Goal: Task Accomplishment & Management: Manage account settings

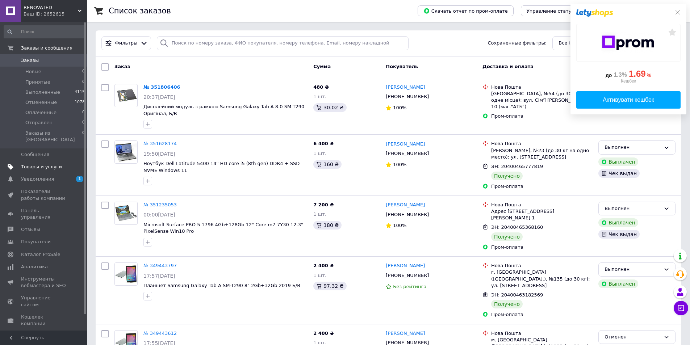
click at [38, 164] on span "Товары и услуги" at bounding box center [41, 167] width 41 height 7
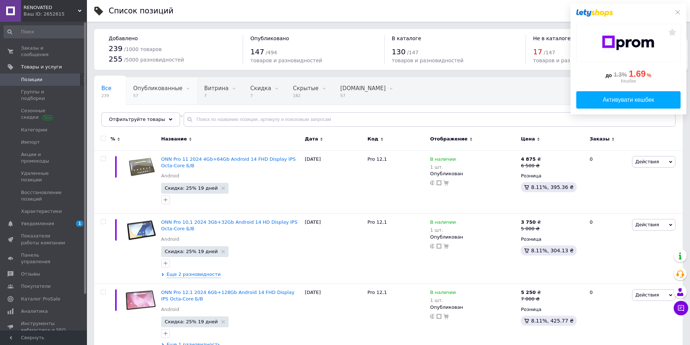
click at [150, 93] on div "Опубликованные 57" at bounding box center [161, 92] width 71 height 28
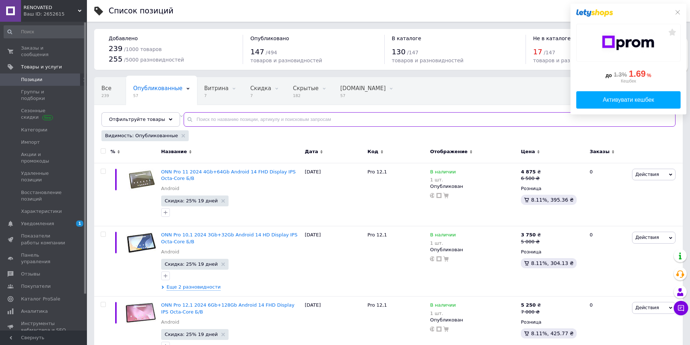
click at [254, 120] on input "text" at bounding box center [430, 119] width 492 height 14
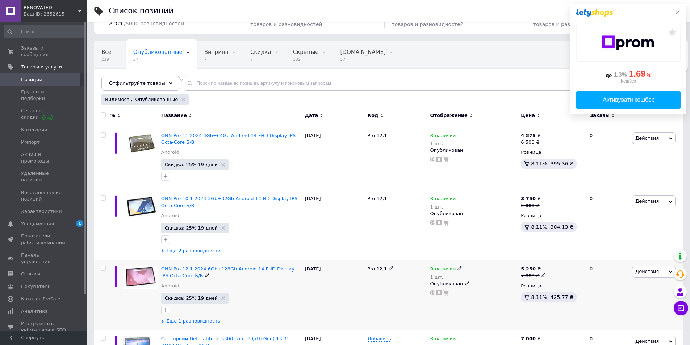
click at [188, 322] on span "Еще 1 разновидность" at bounding box center [194, 321] width 54 height 7
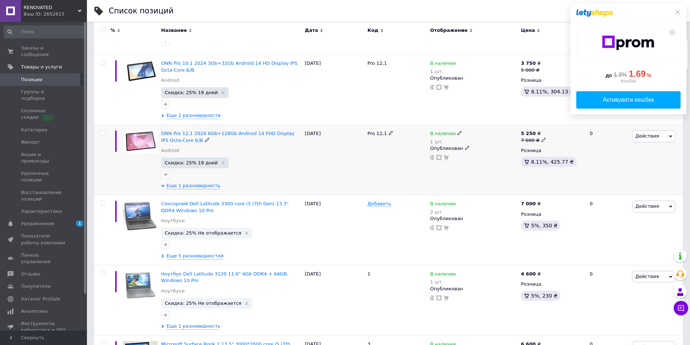
scroll to position [217, 0]
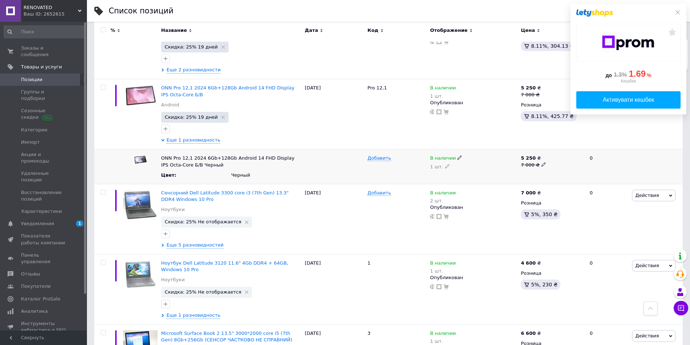
click at [454, 159] on div "В наличии" at bounding box center [473, 158] width 87 height 7
click at [455, 173] on li "Нет в наличии" at bounding box center [472, 172] width 90 height 10
click at [446, 165] on icon at bounding box center [447, 166] width 4 height 4
click at [446, 165] on input "1" at bounding box center [473, 171] width 87 height 14
type input "0"
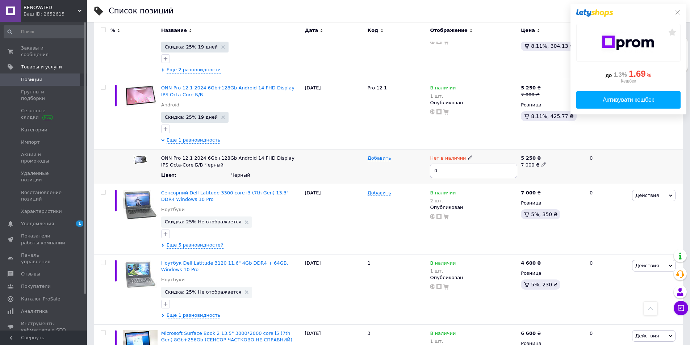
click at [415, 179] on div "Добавить" at bounding box center [397, 167] width 63 height 35
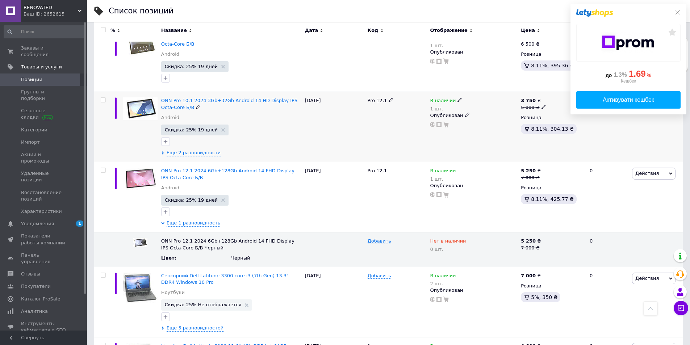
scroll to position [0, 0]
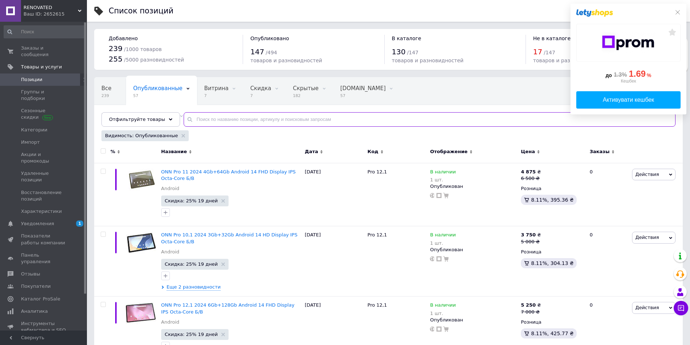
click at [222, 117] on input "text" at bounding box center [430, 119] width 492 height 14
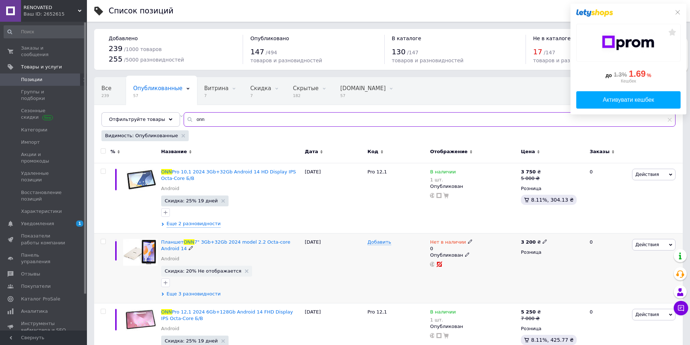
type input "onn"
click at [184, 295] on span "Еще 3 разновидности" at bounding box center [194, 294] width 54 height 7
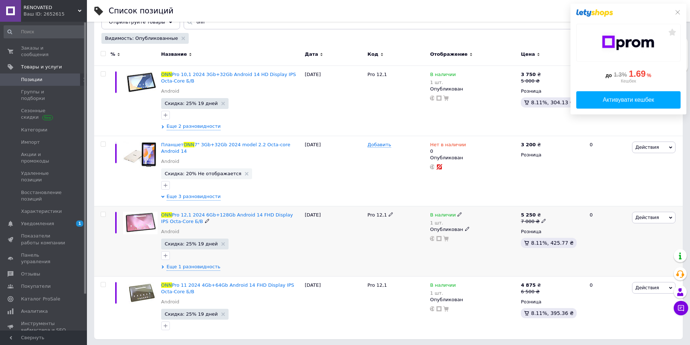
scroll to position [99, 0]
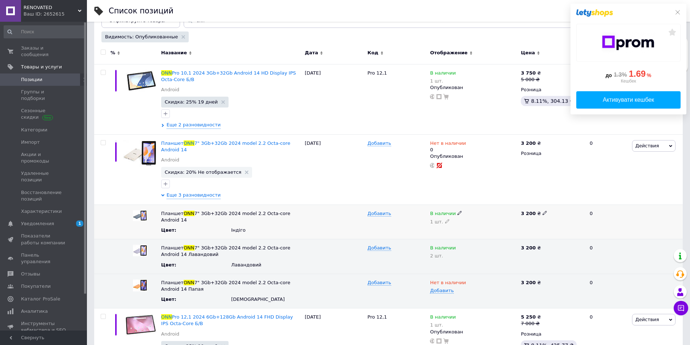
click at [440, 214] on span "В наличии" at bounding box center [443, 215] width 26 height 8
click at [458, 230] on li "Нет в наличии" at bounding box center [472, 228] width 90 height 10
click at [452, 246] on span "В наличии" at bounding box center [443, 249] width 26 height 8
click at [454, 259] on li "Нет в наличии" at bounding box center [472, 262] width 90 height 10
click at [446, 256] on use at bounding box center [447, 256] width 4 height 4
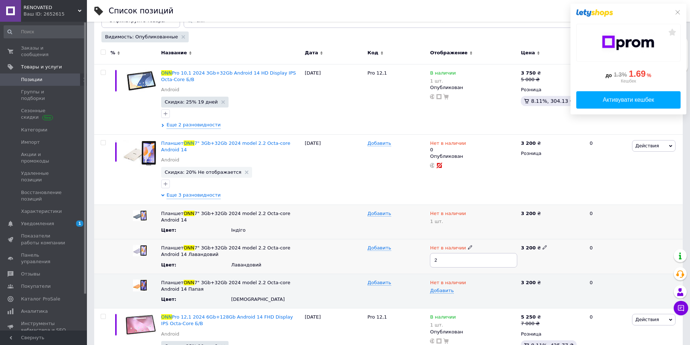
type input "0"
click at [445, 222] on icon at bounding box center [447, 221] width 4 height 4
type input "0"
click at [422, 234] on div "Добавить" at bounding box center [397, 222] width 63 height 35
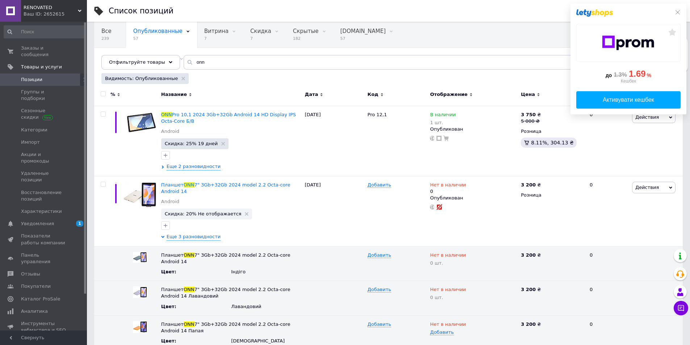
scroll to position [0, 0]
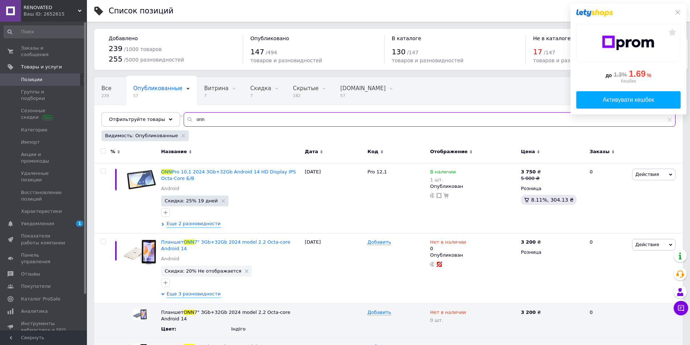
click at [211, 113] on input "onn" at bounding box center [430, 119] width 492 height 14
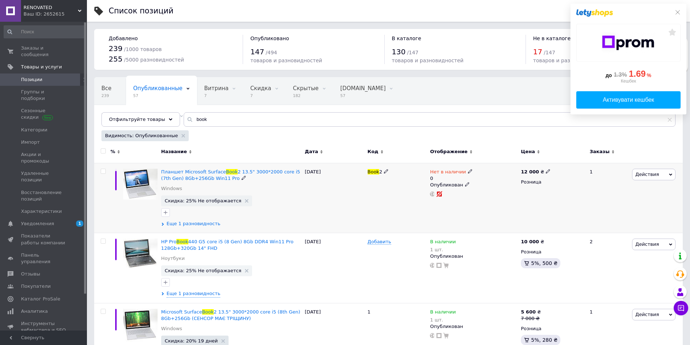
click at [198, 223] on span "Еще 1 разновидность" at bounding box center [194, 224] width 54 height 7
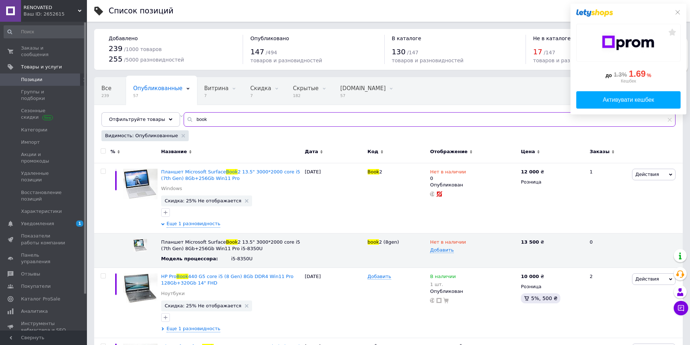
click at [213, 122] on input "book" at bounding box center [430, 119] width 492 height 14
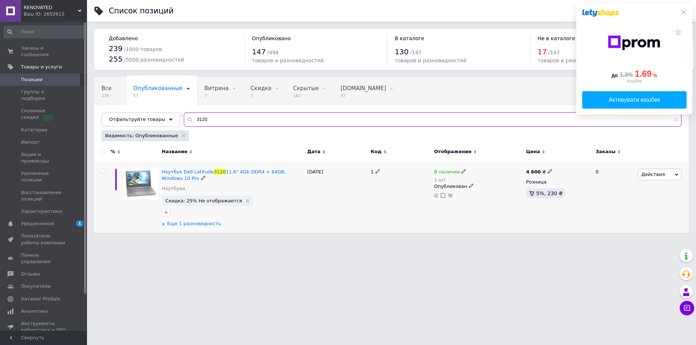
type input "3120"
click at [191, 224] on span "Еще 1 разновидность" at bounding box center [194, 224] width 54 height 7
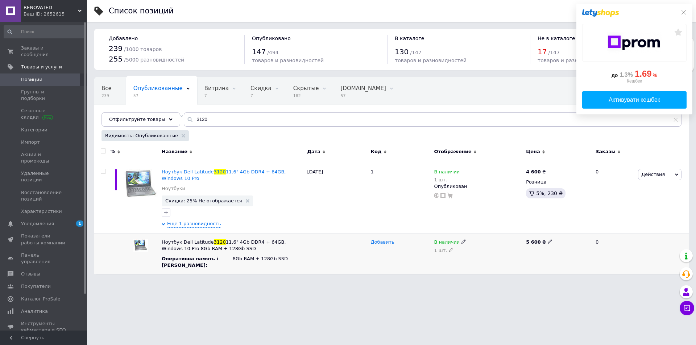
click at [451, 243] on span "В наличии" at bounding box center [447, 244] width 26 height 8
click at [459, 256] on li "Нет в наличии" at bounding box center [476, 256] width 91 height 10
click at [449, 248] on icon at bounding box center [451, 250] width 4 height 4
click at [448, 248] on input "1" at bounding box center [478, 255] width 88 height 14
type input "0"
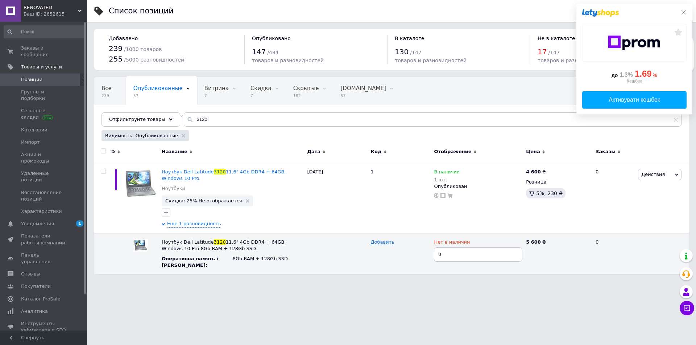
click at [443, 282] on html "RENOVATED Ваш ID: 2652615 Сайт RENOVATED Кабинет покупателя Проверить состояние…" at bounding box center [348, 141] width 696 height 282
drag, startPoint x: 401, startPoint y: 360, endPoint x: 269, endPoint y: 360, distance: 132.6
drag, startPoint x: 269, startPoint y: 360, endPoint x: 226, endPoint y: 292, distance: 79.5
click at [224, 282] on html "RENOVATED Ваш ID: 2652615 Сайт RENOVATED Кабинет покупателя Проверить состояние…" at bounding box center [348, 141] width 696 height 282
